Goal: Task Accomplishment & Management: Manage account settings

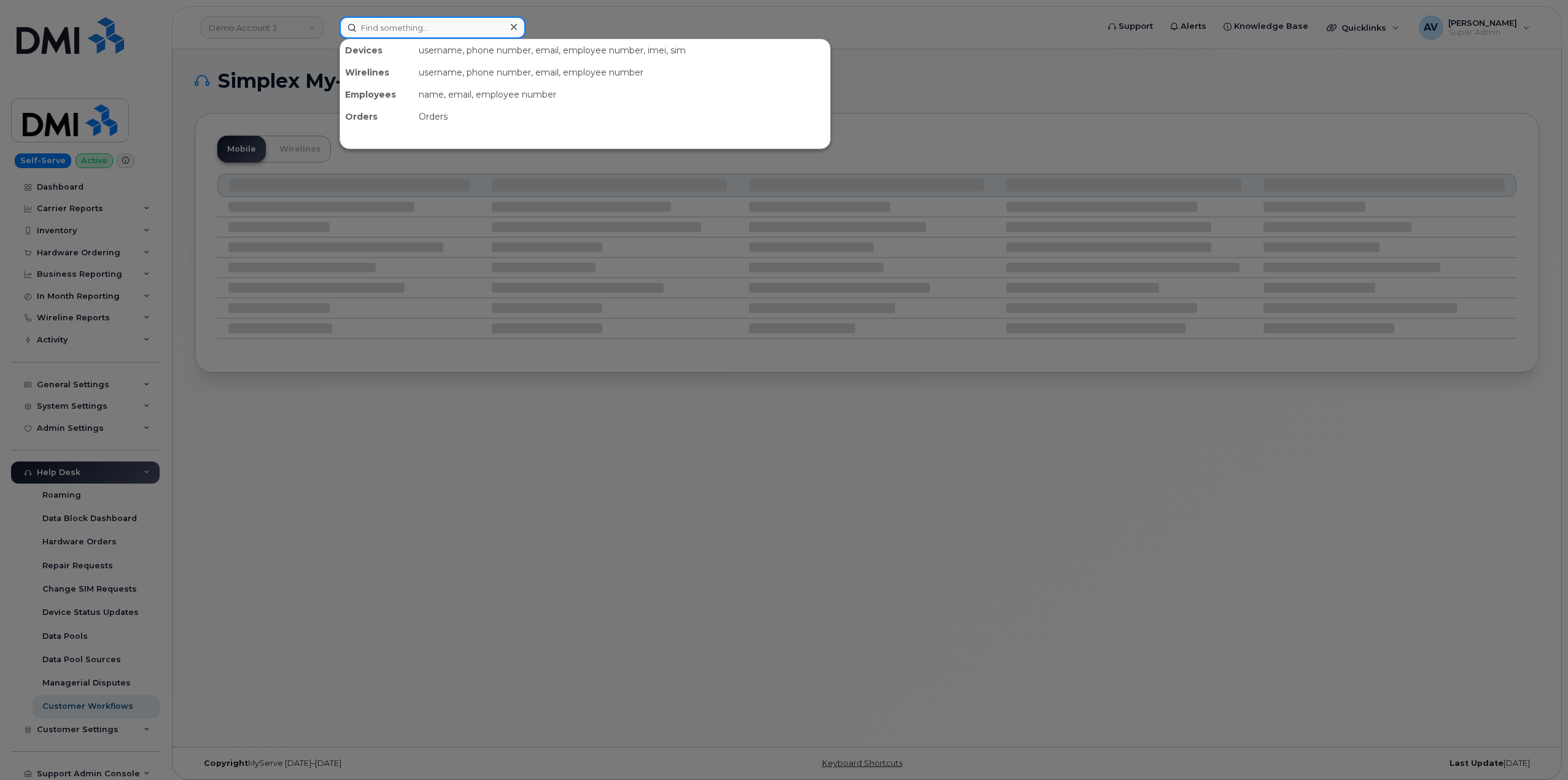
click at [490, 21] on input at bounding box center [432, 27] width 186 height 22
paste input "[PERSON_NAME]"
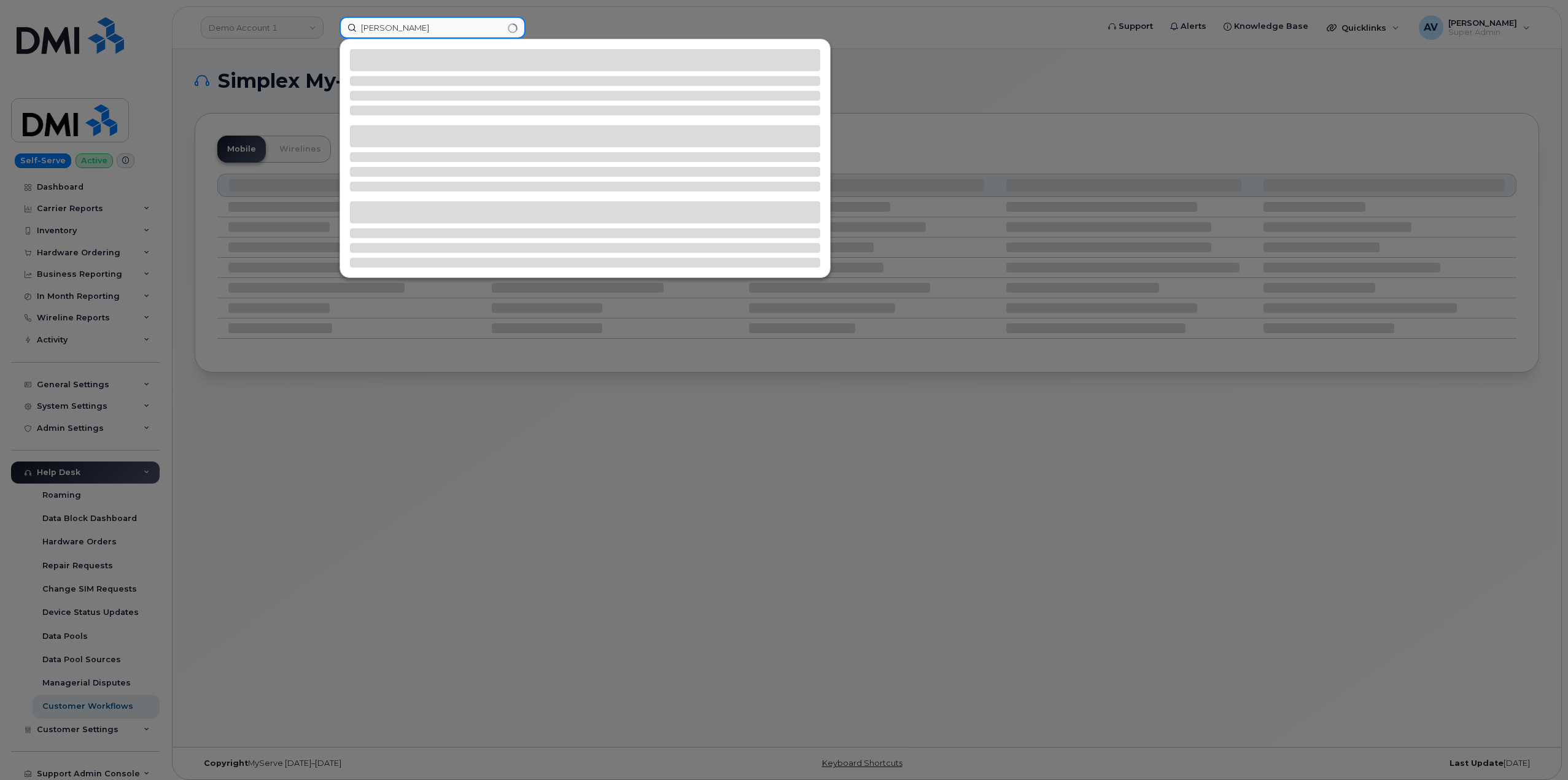
type input "[PERSON_NAME]"
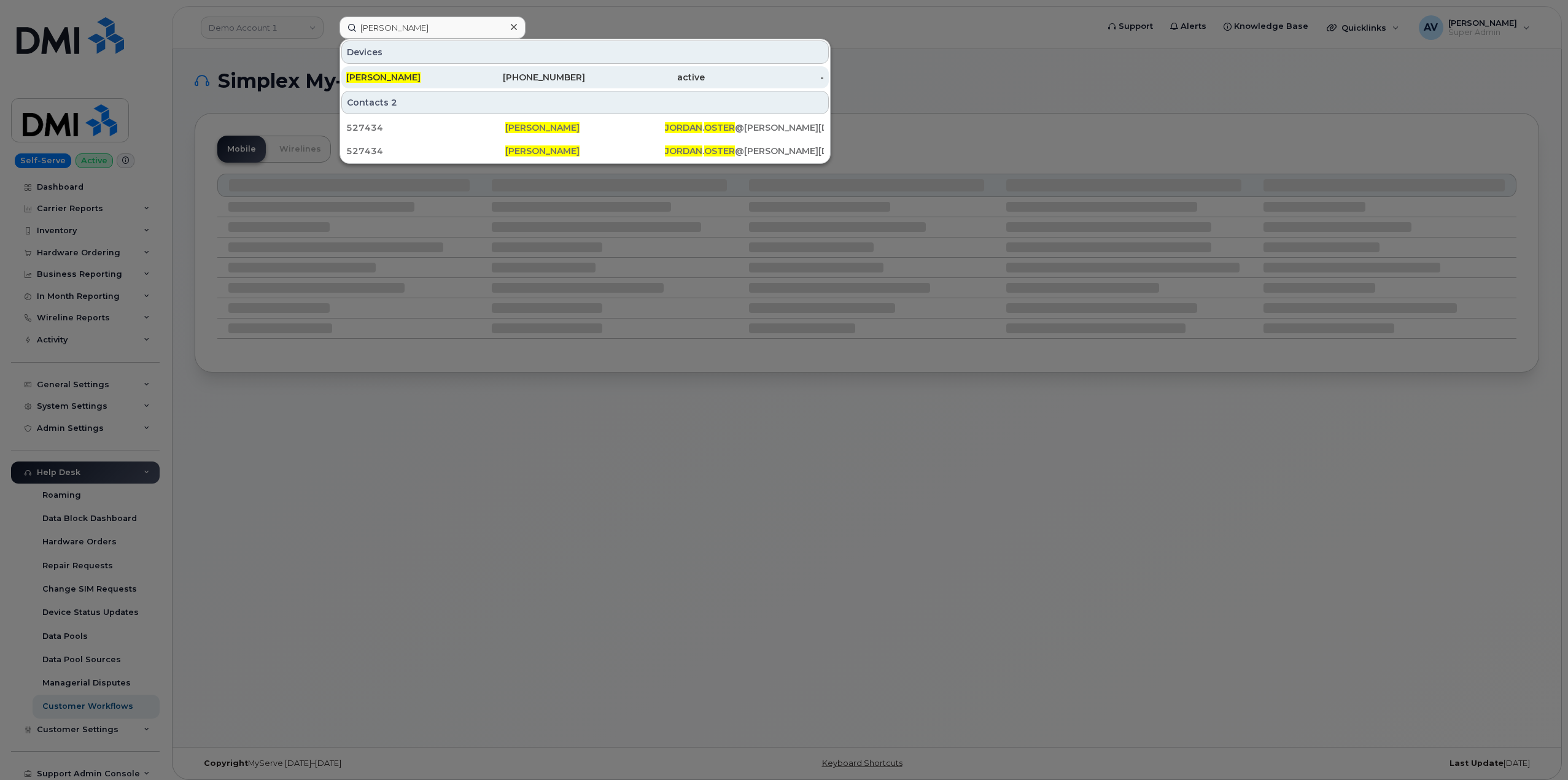
click at [458, 79] on div "[PERSON_NAME]" at bounding box center [406, 77] width 120 height 12
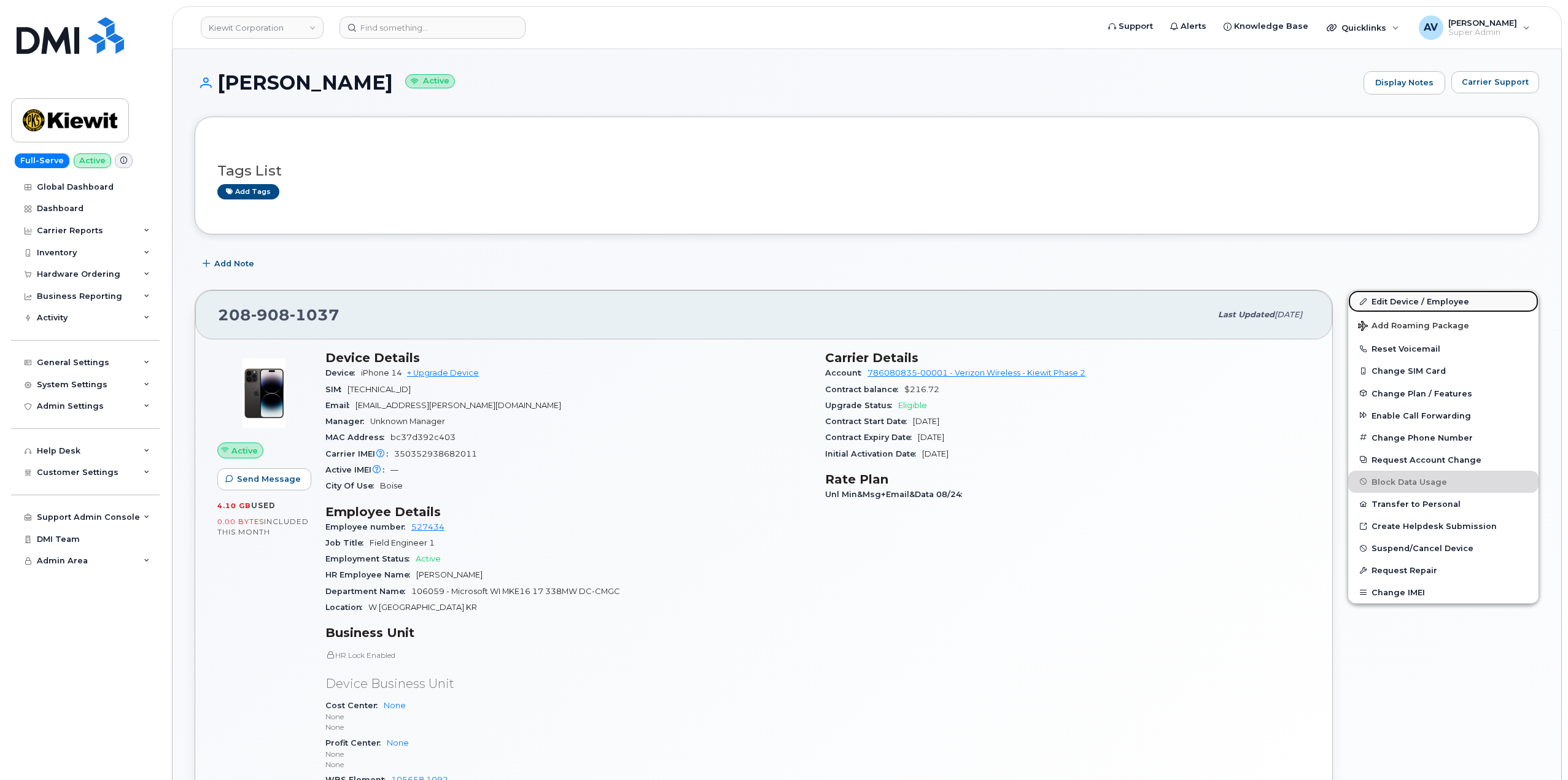
click at [1405, 297] on link "Edit Device / Employee" at bounding box center [1444, 301] width 190 height 22
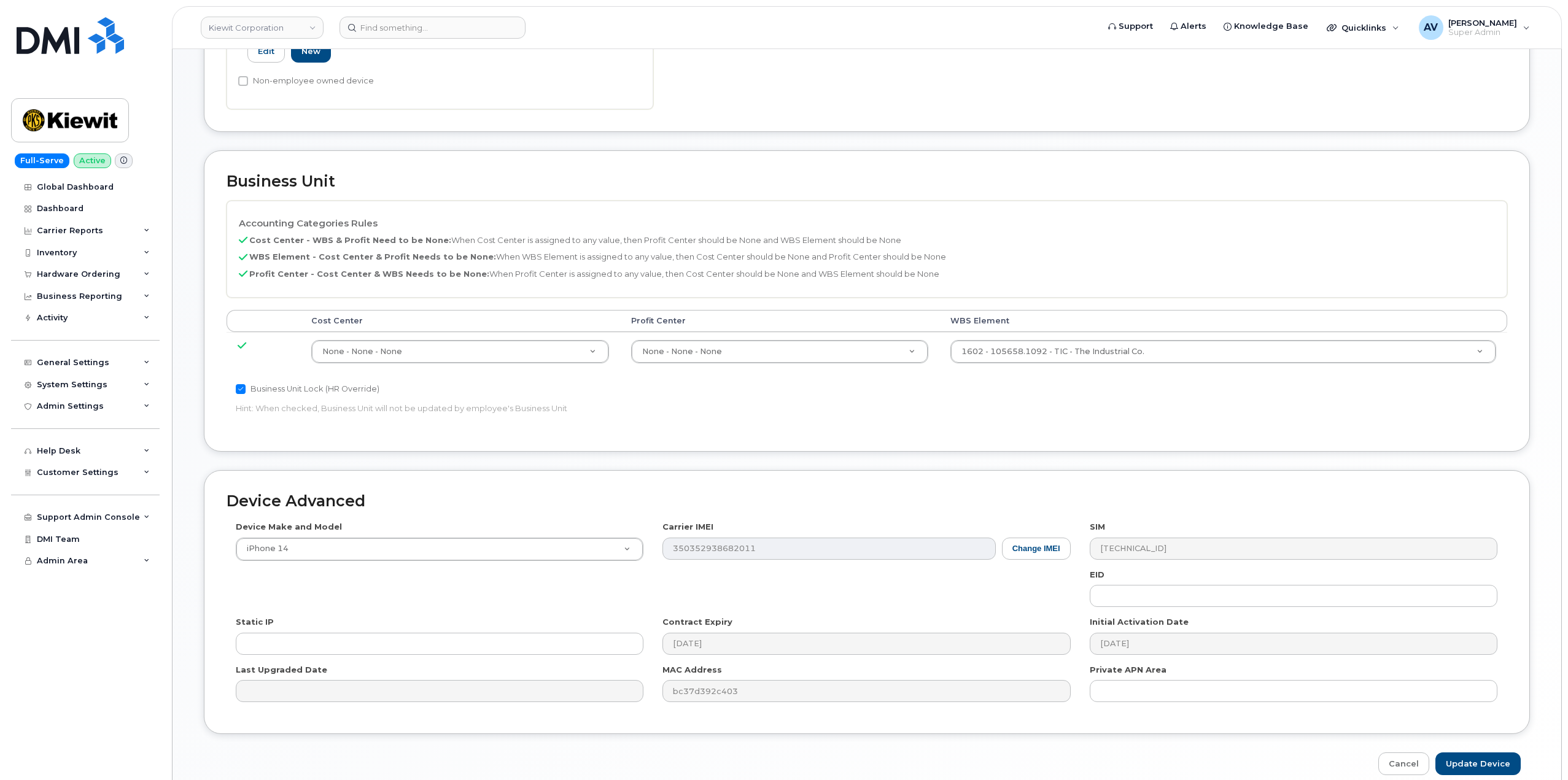
scroll to position [481, 0]
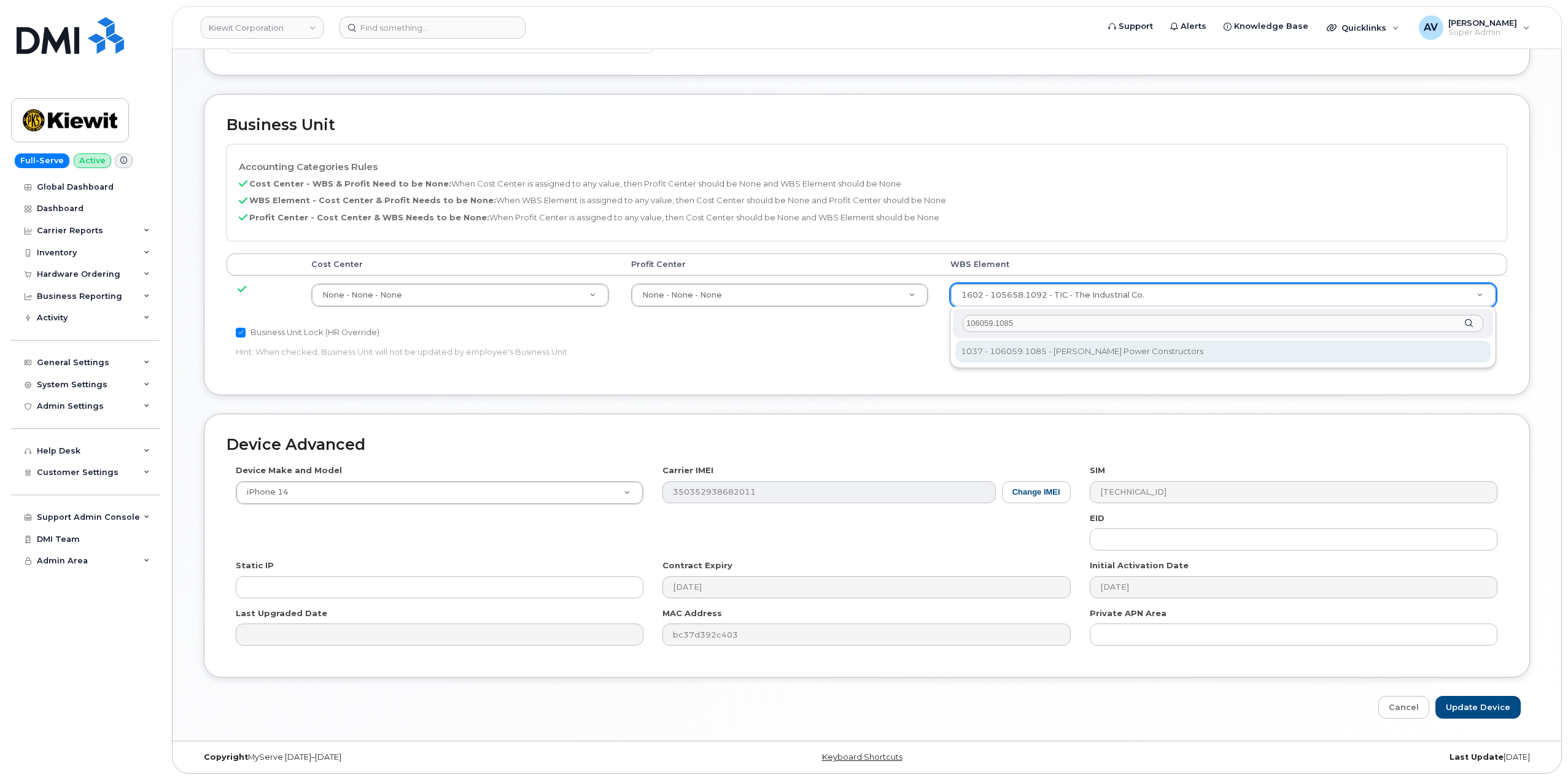
type input "106059.1085"
type input "29973553"
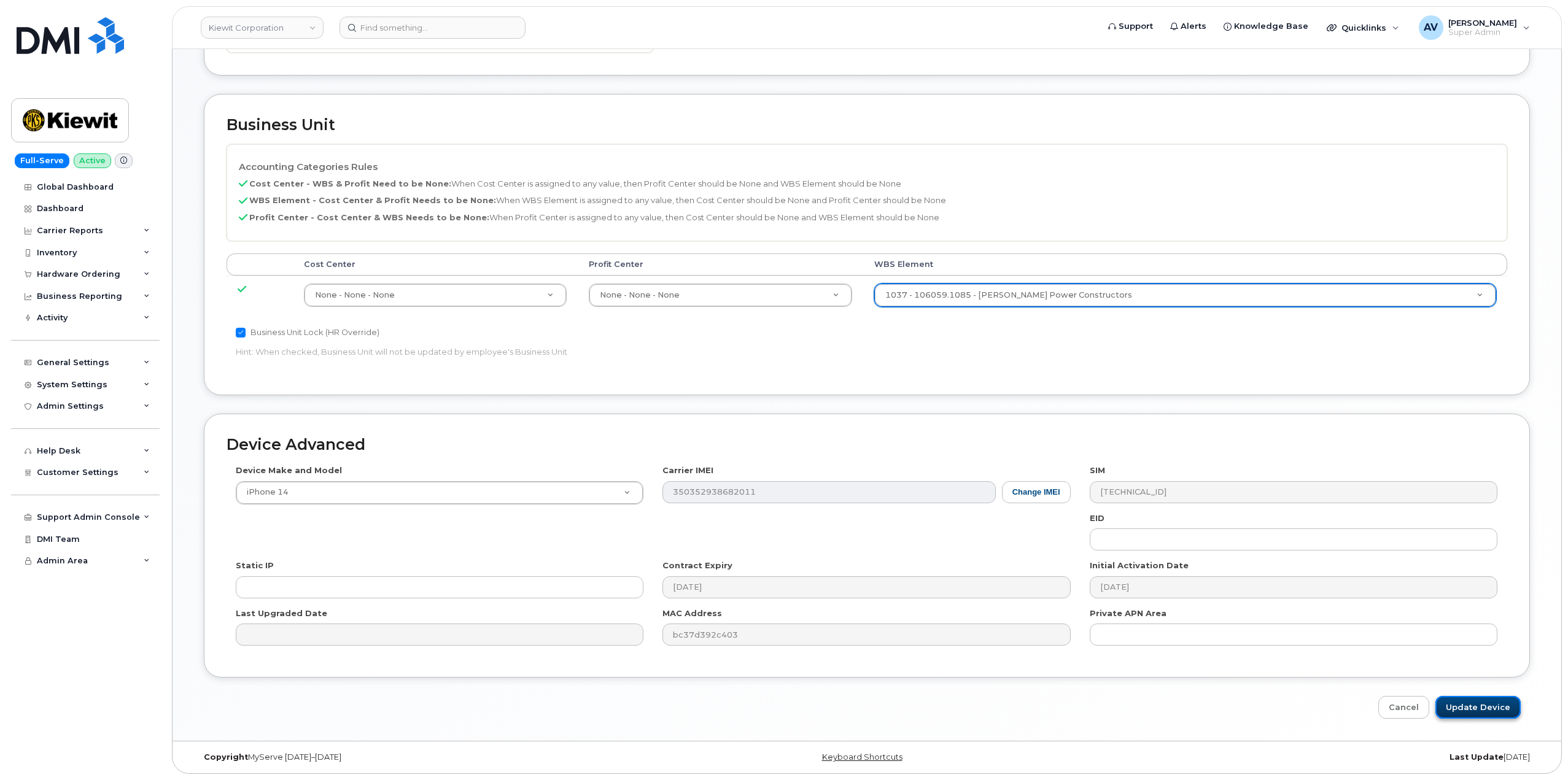
click at [1490, 705] on input "Update Device" at bounding box center [1478, 708] width 85 height 23
type input "Saving..."
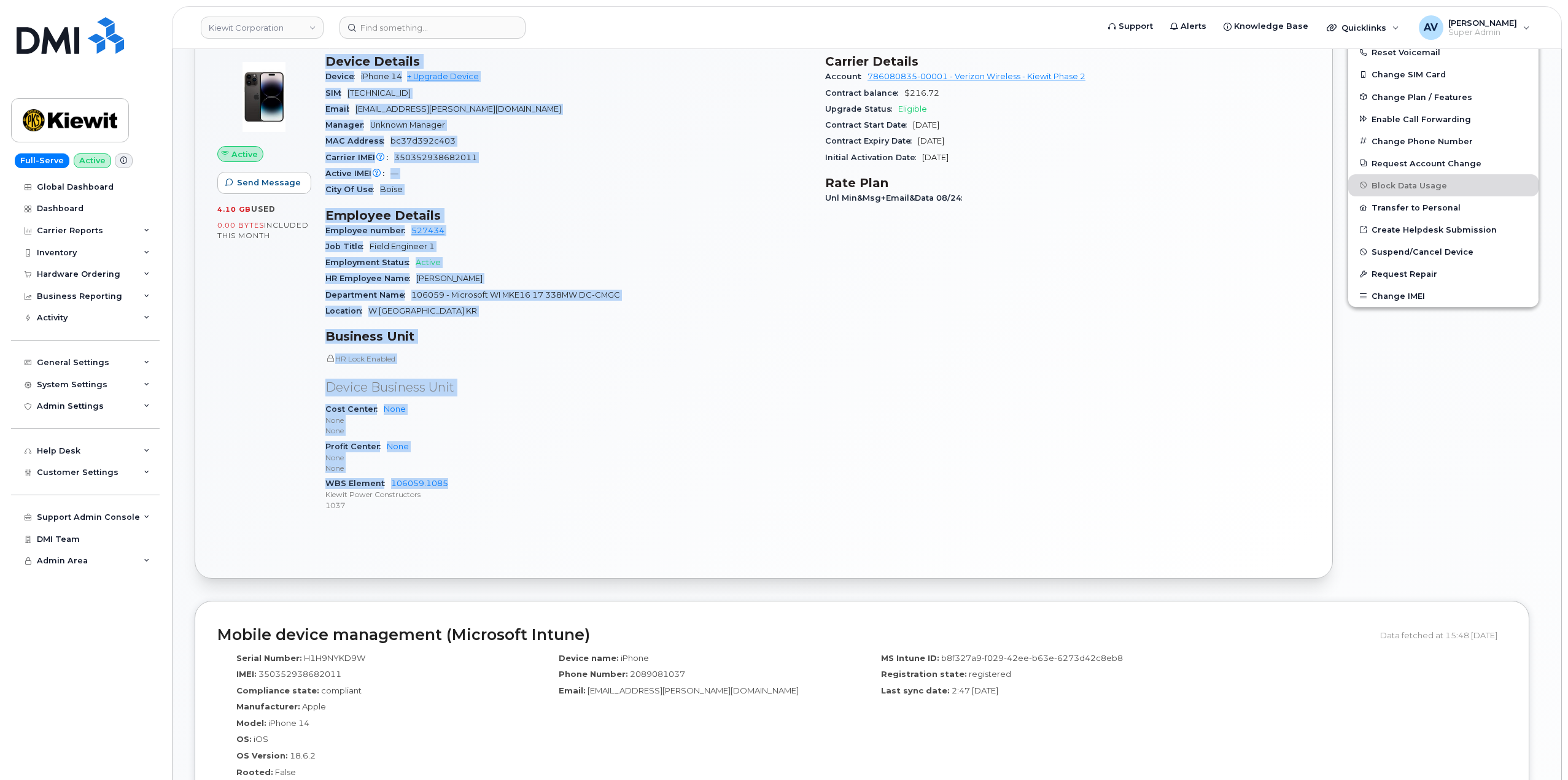
scroll to position [307, 0]
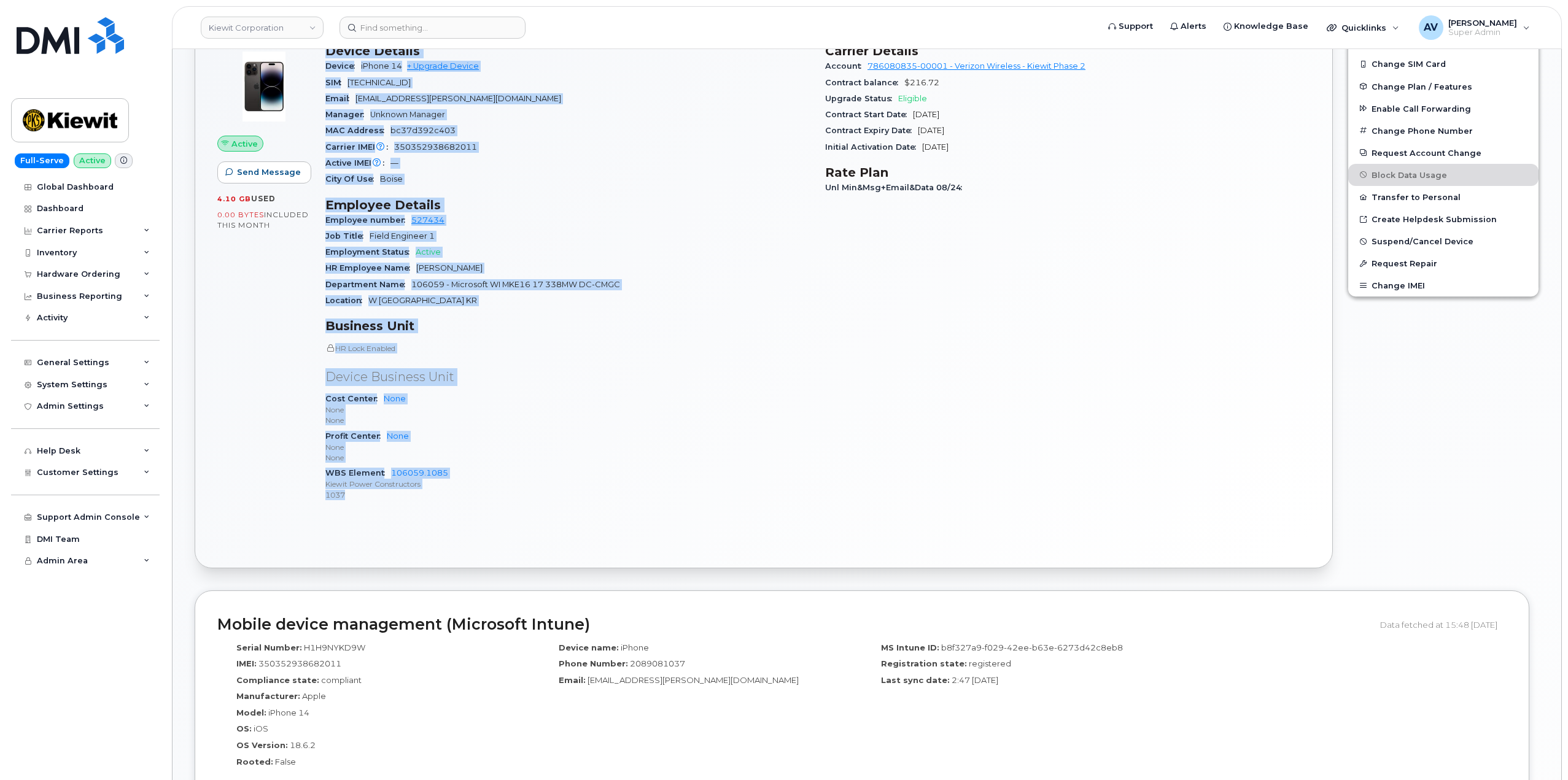
drag, startPoint x: 325, startPoint y: 356, endPoint x: 465, endPoint y: 493, distance: 195.9
click at [465, 493] on div "Device Details Device iPhone 14 + Upgrade Device SIM 89148000010823047501 Email…" at bounding box center [567, 277] width 500 height 483
copy div "Device Details Device iPhone 14 + Upgrade Device SIM 89148000010823047501 Email…"
